Goal: Check status: Check status

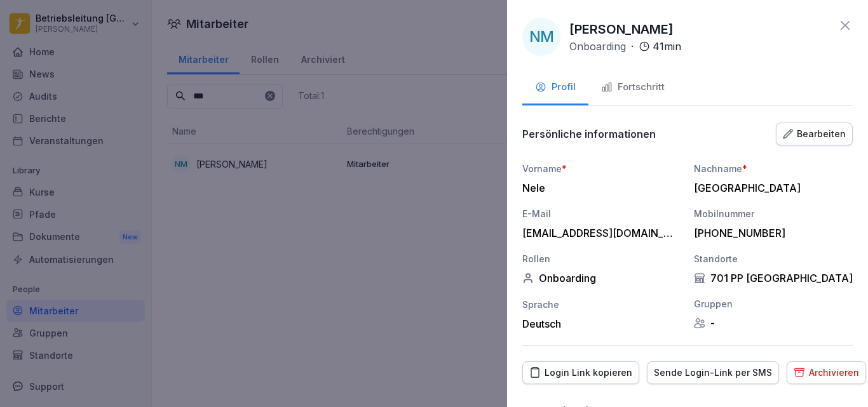
click at [476, 36] on div at bounding box center [434, 203] width 868 height 407
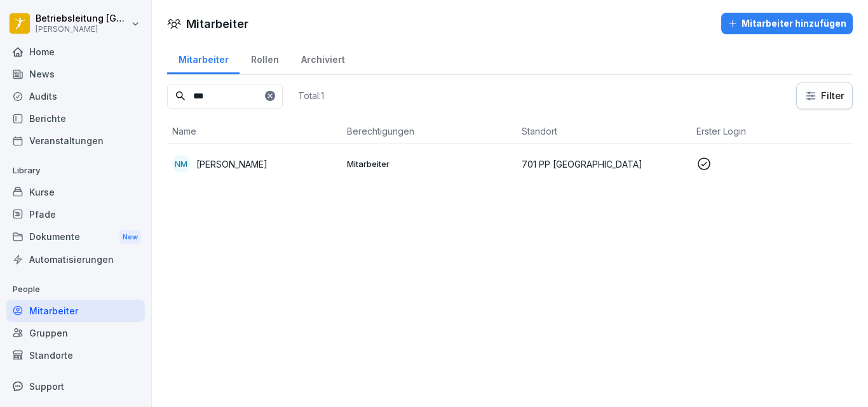
click at [550, 178] on td "701 PP [GEOGRAPHIC_DATA]" at bounding box center [603, 164] width 175 height 41
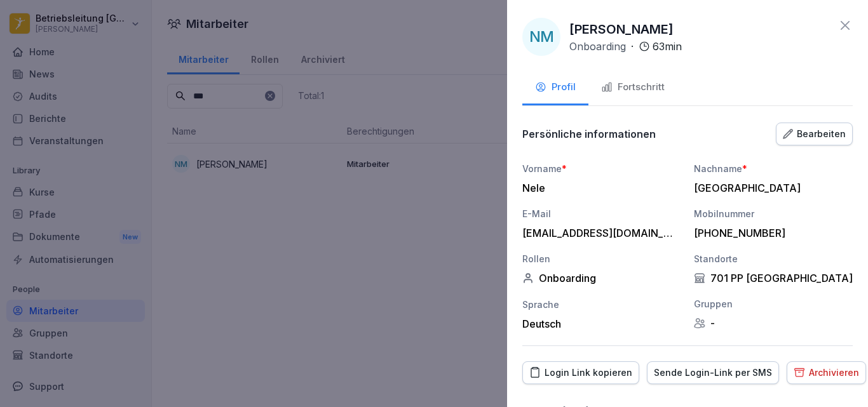
click at [626, 97] on button "Fortschritt" at bounding box center [632, 88] width 89 height 34
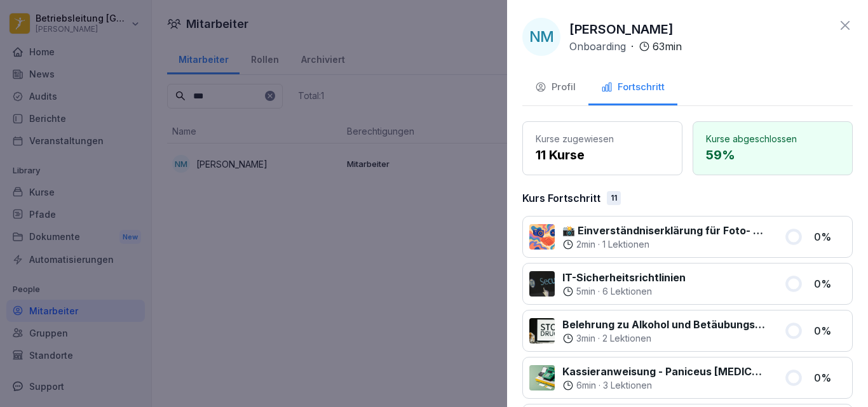
click at [354, 37] on div at bounding box center [434, 203] width 868 height 407
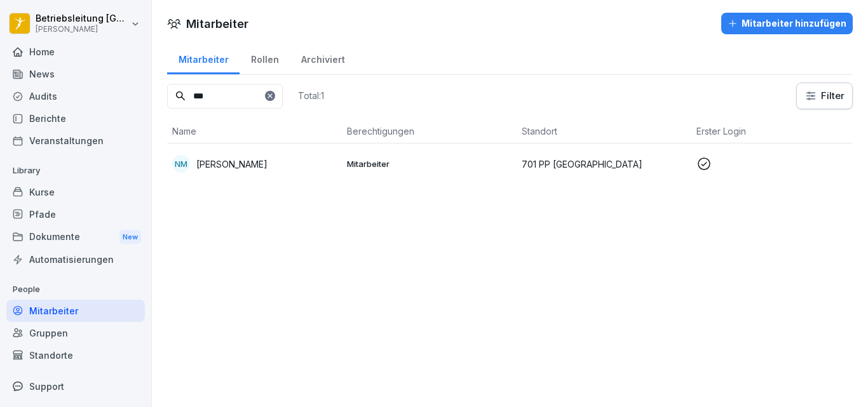
click at [247, 152] on td "NM [PERSON_NAME]" at bounding box center [254, 164] width 175 height 41
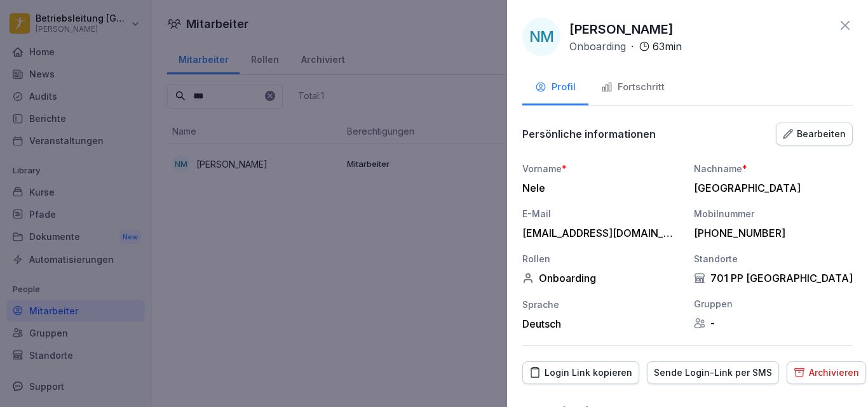
click at [632, 87] on div "Fortschritt" at bounding box center [633, 87] width 64 height 15
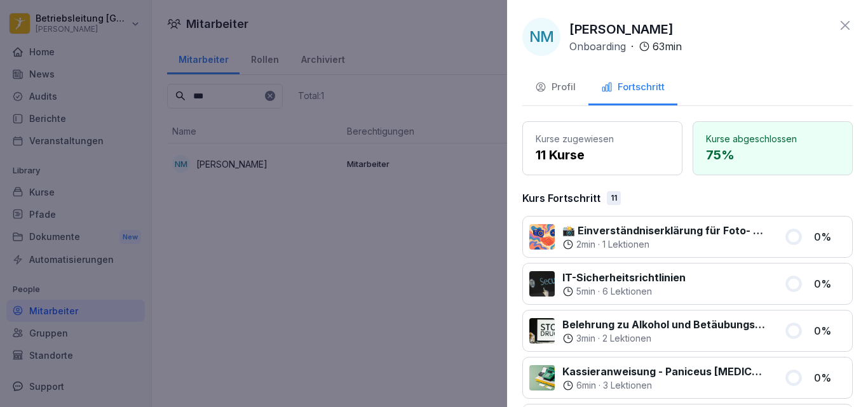
click at [837, 27] on icon at bounding box center [844, 25] width 15 height 15
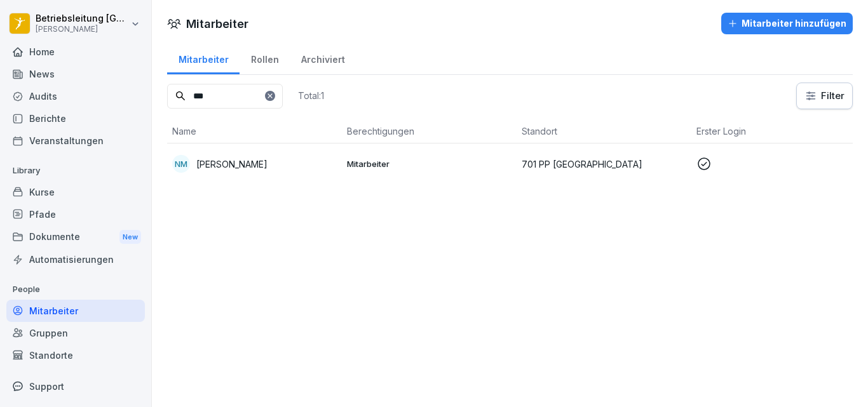
click at [332, 161] on div "NM [PERSON_NAME]" at bounding box center [254, 164] width 165 height 18
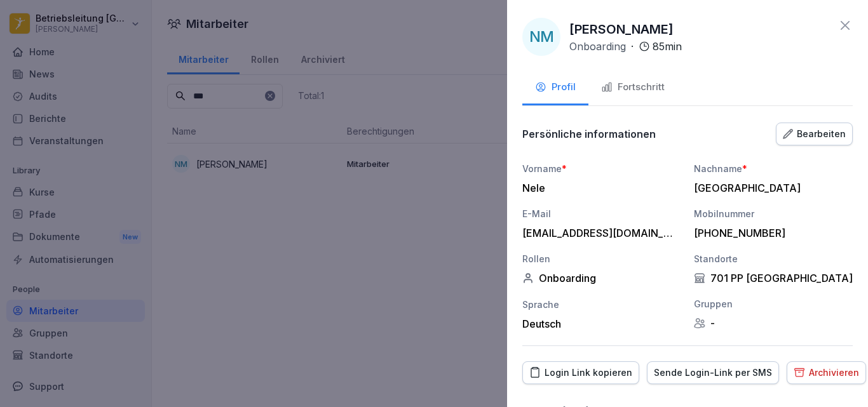
click at [649, 88] on div "Fortschritt" at bounding box center [633, 87] width 64 height 15
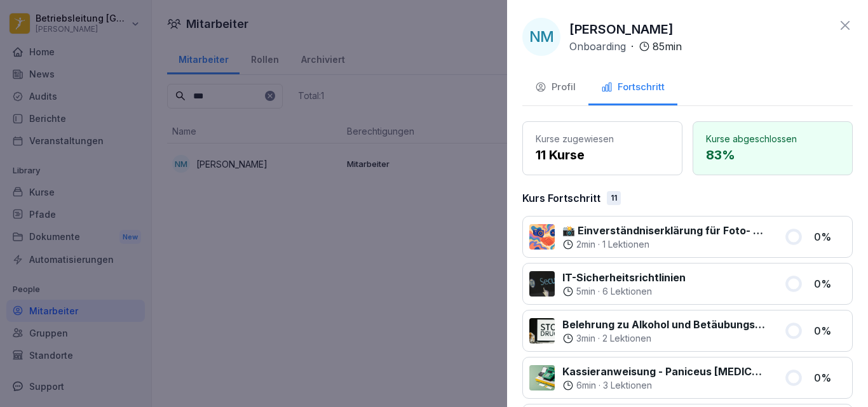
click at [843, 22] on div "NM [PERSON_NAME] Onboarding · 85 min Profil Fortschritt Kurse zugewiesen 11 Kur…" at bounding box center [687, 203] width 361 height 407
click at [837, 22] on icon at bounding box center [844, 25] width 15 height 15
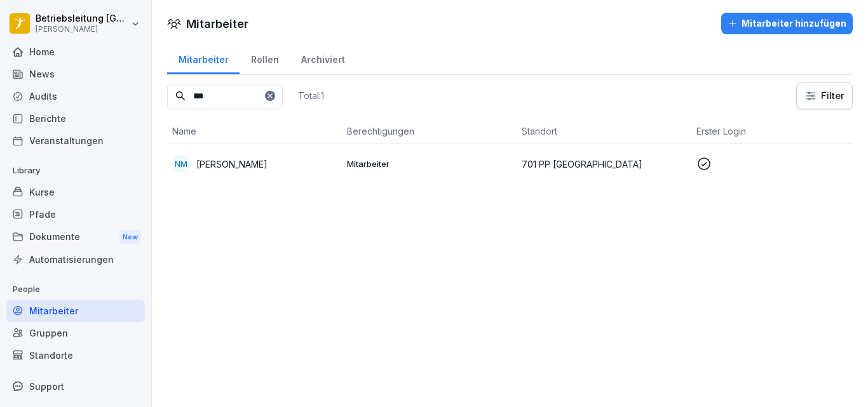
click at [386, 169] on p "Mitarbeiter" at bounding box center [429, 163] width 165 height 11
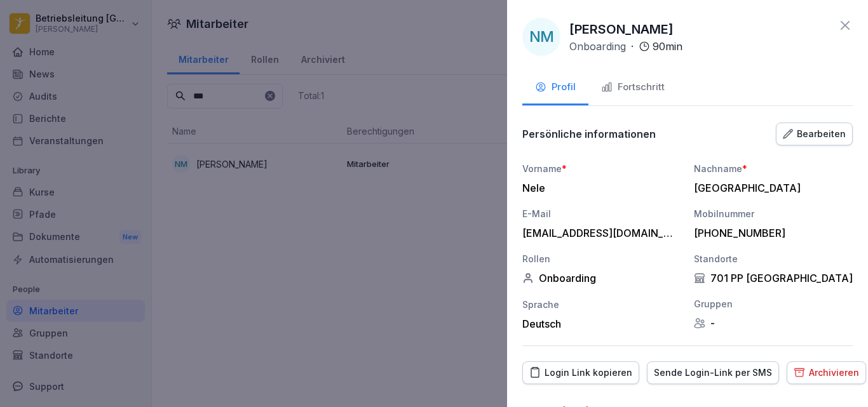
click at [617, 87] on div "Fortschritt" at bounding box center [633, 87] width 64 height 15
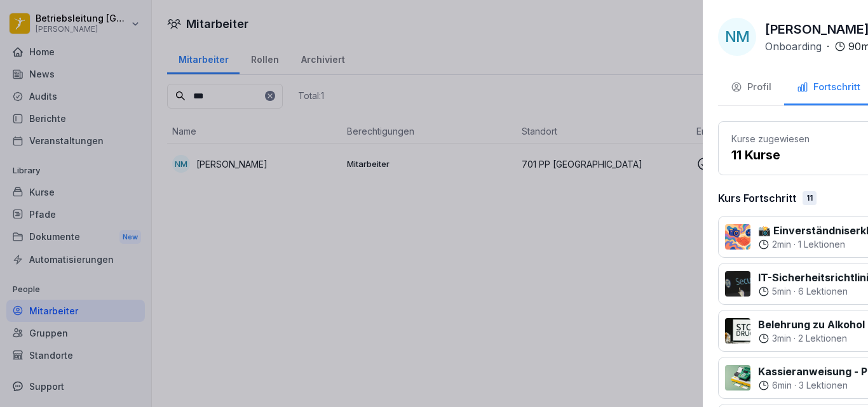
click at [389, 308] on div at bounding box center [434, 203] width 868 height 407
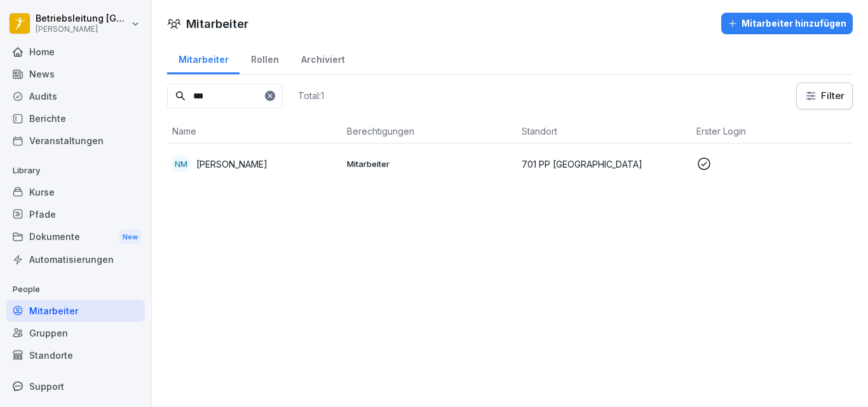
click at [428, 154] on td "Mitarbeiter" at bounding box center [429, 164] width 175 height 41
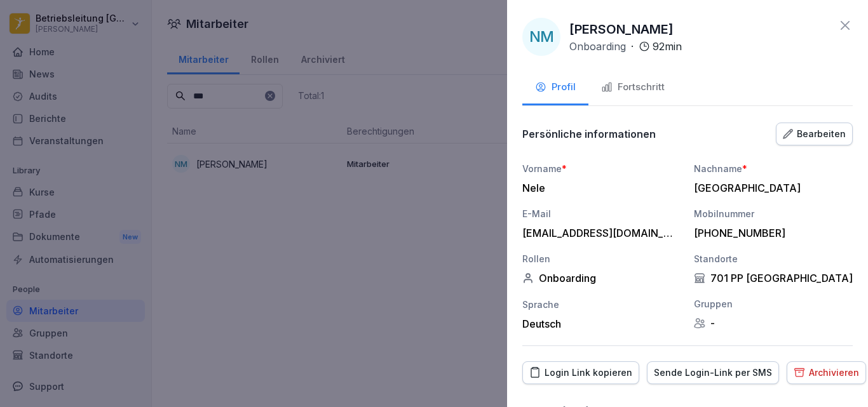
click at [623, 93] on div "Fortschritt" at bounding box center [633, 87] width 64 height 15
